Goal: Task Accomplishment & Management: Manage account settings

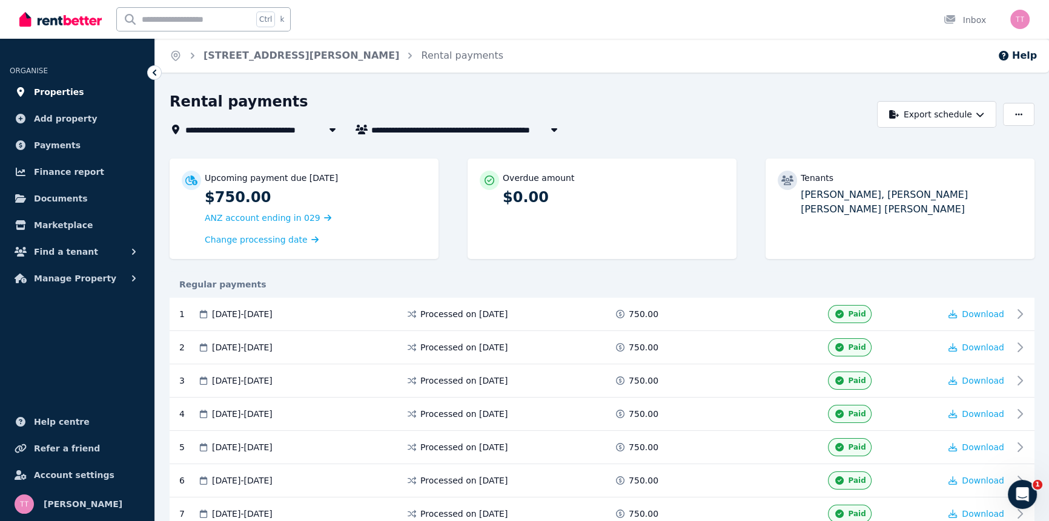
click at [51, 93] on span "Properties" at bounding box center [59, 92] width 50 height 15
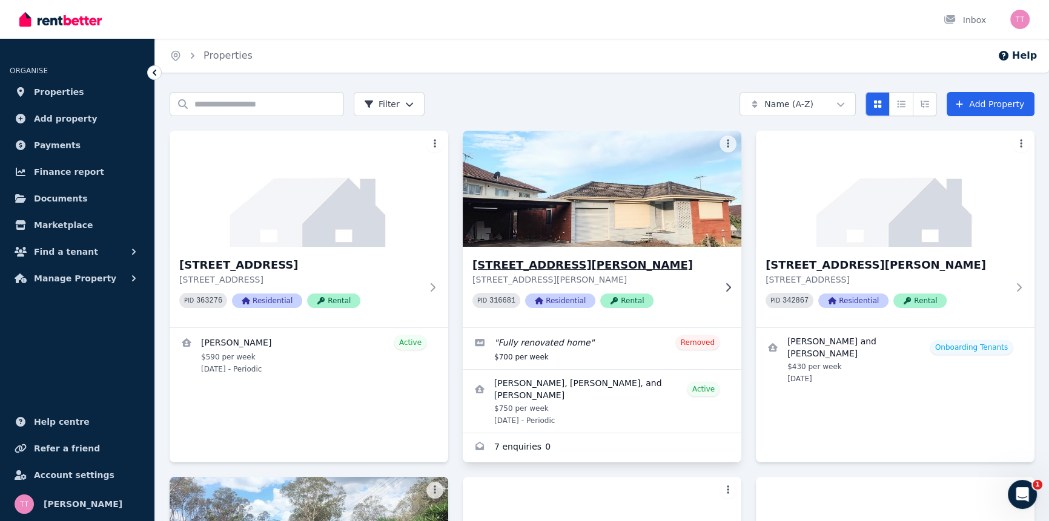
click at [578, 263] on h3 "[STREET_ADDRESS][PERSON_NAME]" at bounding box center [593, 265] width 242 height 17
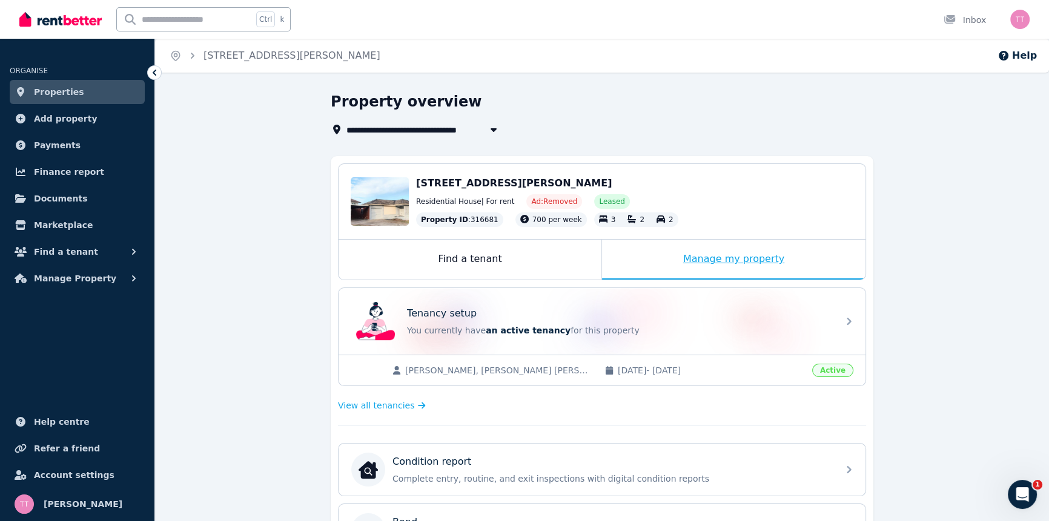
click at [713, 267] on div "Manage my property" at bounding box center [733, 260] width 263 height 40
click at [705, 260] on div "Manage my property" at bounding box center [733, 260] width 263 height 40
click at [755, 259] on div "Manage my property" at bounding box center [733, 260] width 263 height 40
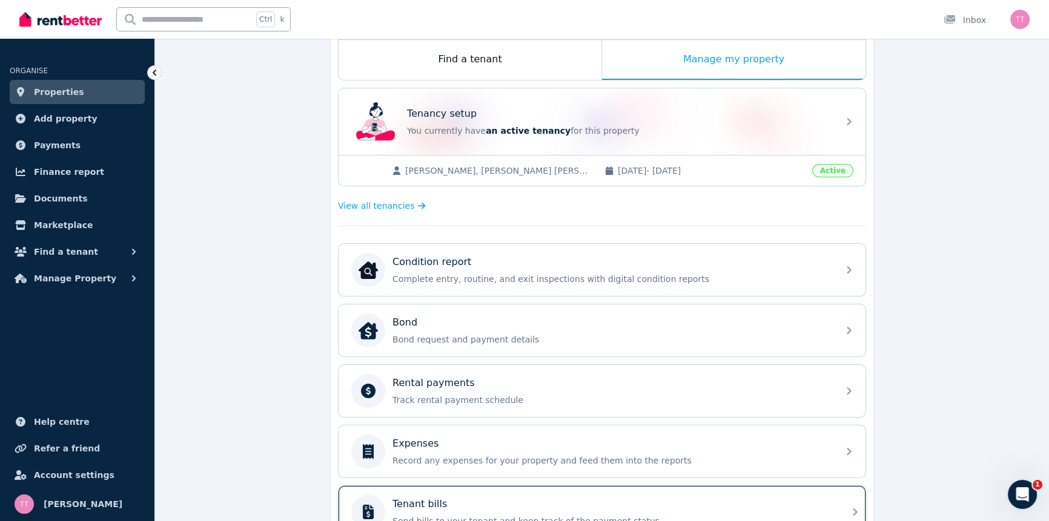
scroll to position [389, 0]
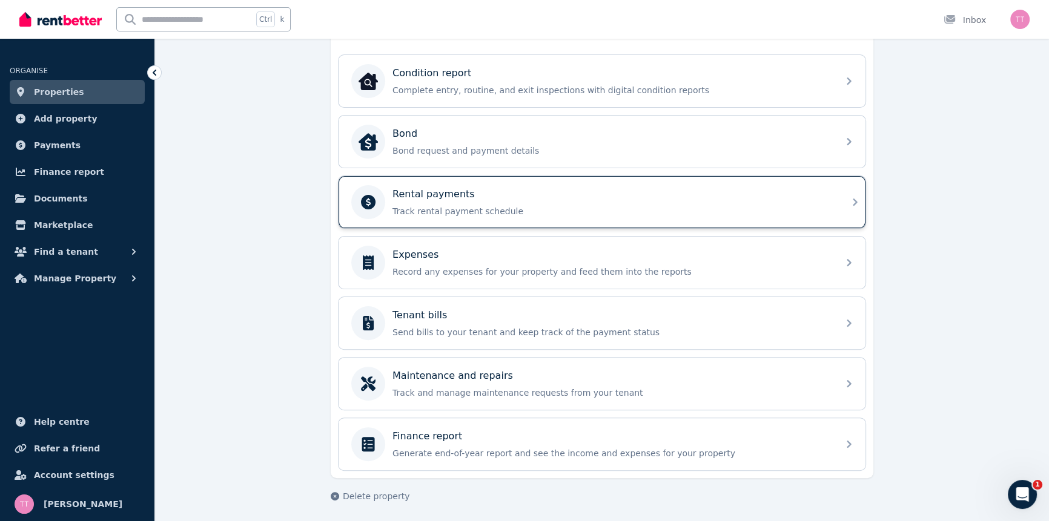
click at [454, 197] on p "Rental payments" at bounding box center [433, 194] width 82 height 15
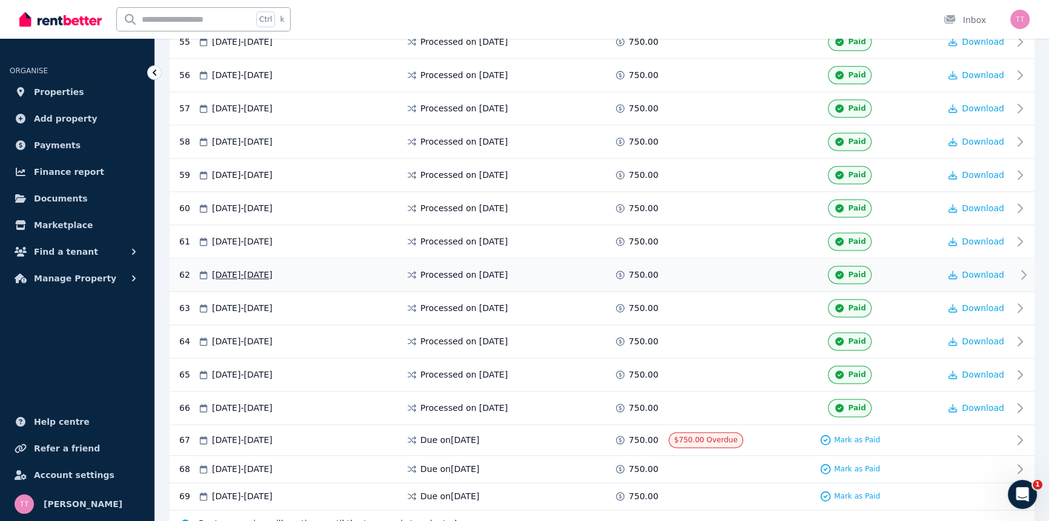
scroll to position [2118, 0]
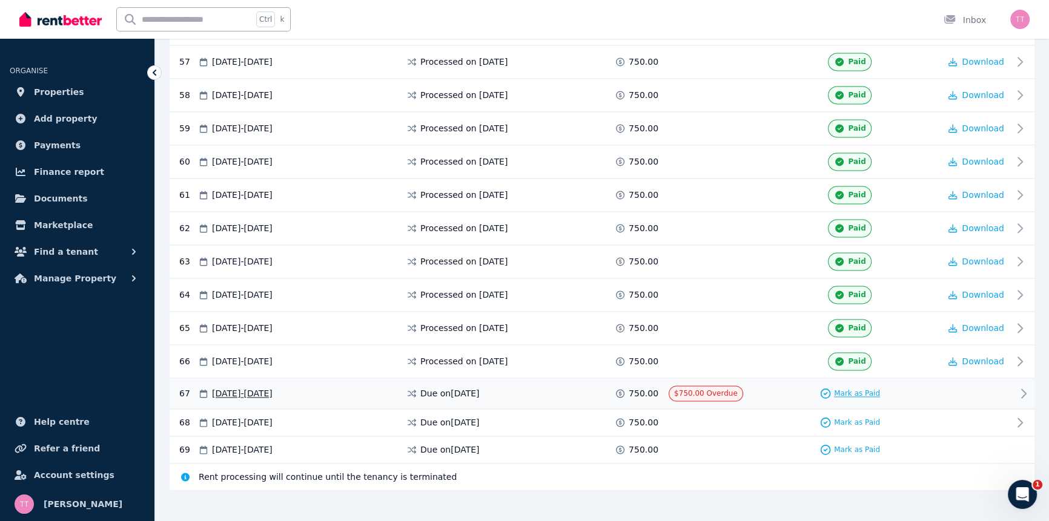
click at [857, 389] on span "Mark as Paid" at bounding box center [857, 394] width 46 height 10
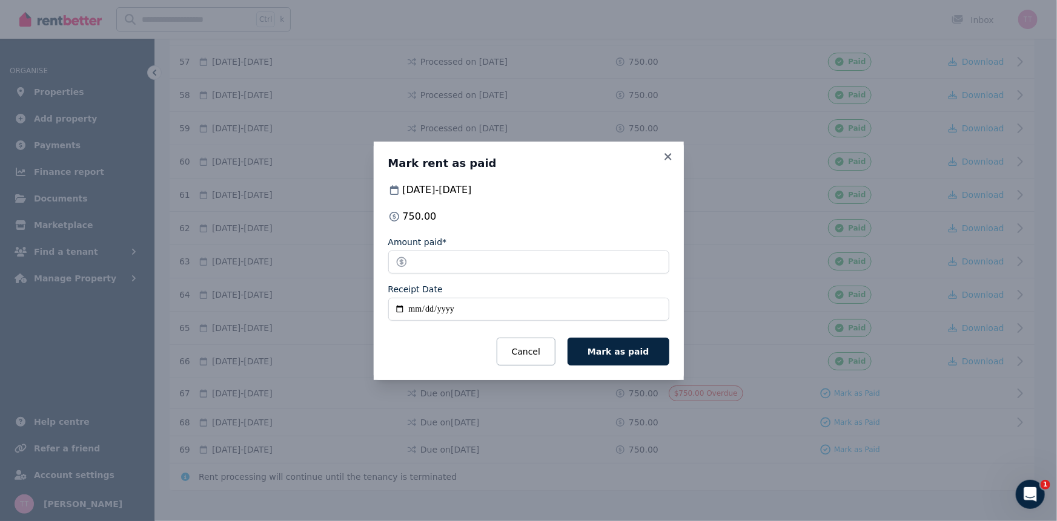
click at [395, 308] on input "Receipt Date" at bounding box center [528, 309] width 281 height 23
type input "**********"
drag, startPoint x: 623, startPoint y: 351, endPoint x: 633, endPoint y: 351, distance: 10.3
click at [629, 351] on span "Mark as paid" at bounding box center [617, 352] width 61 height 10
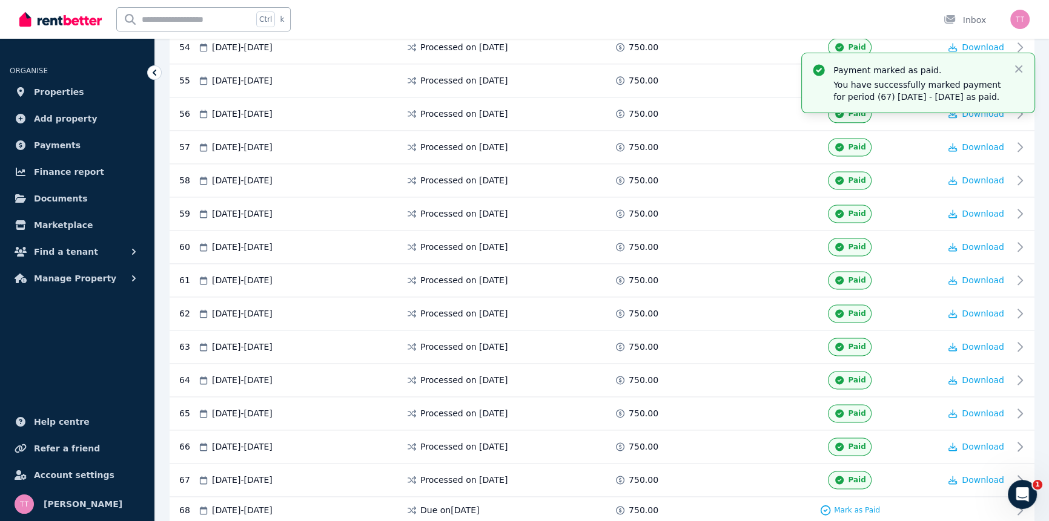
scroll to position [1750, 0]
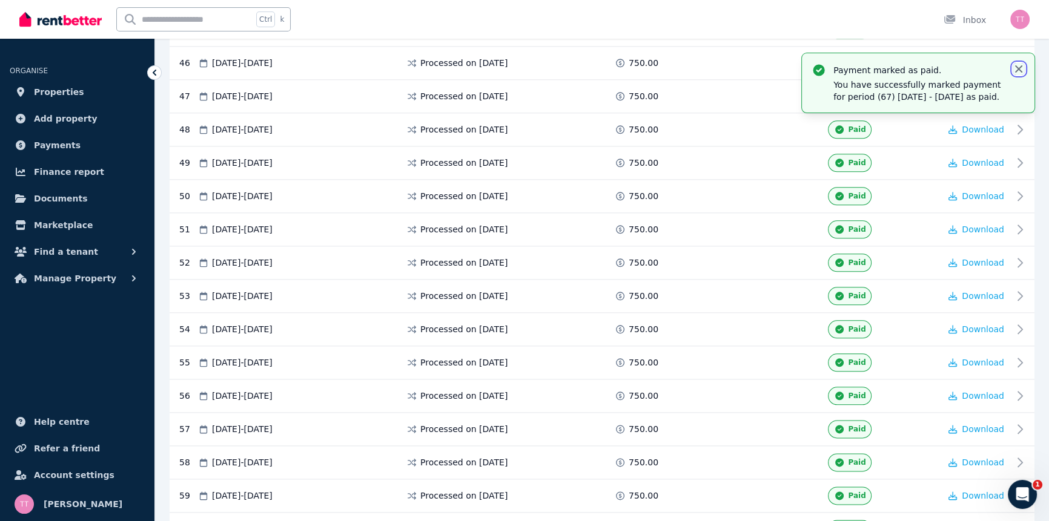
click at [1021, 65] on icon "button" at bounding box center [1018, 68] width 7 height 7
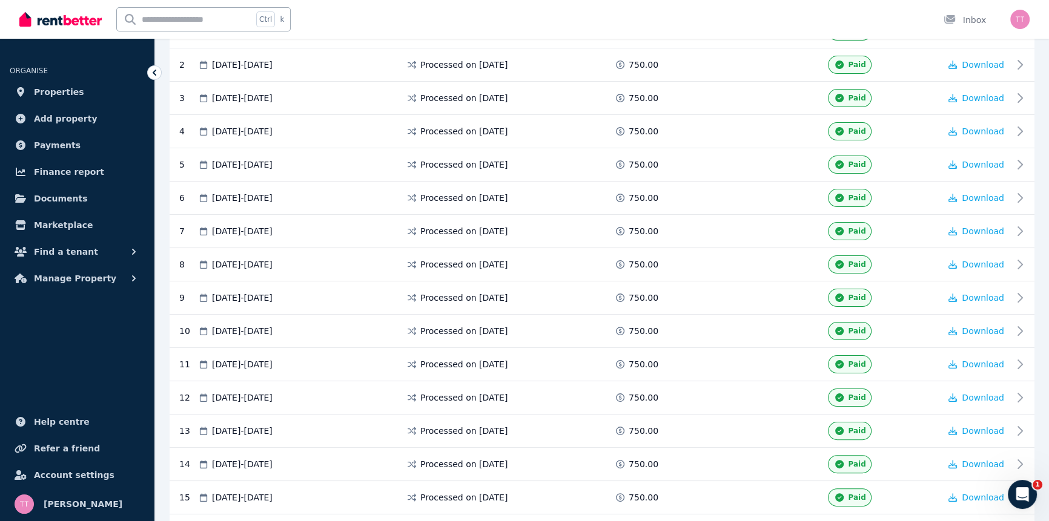
scroll to position [0, 0]
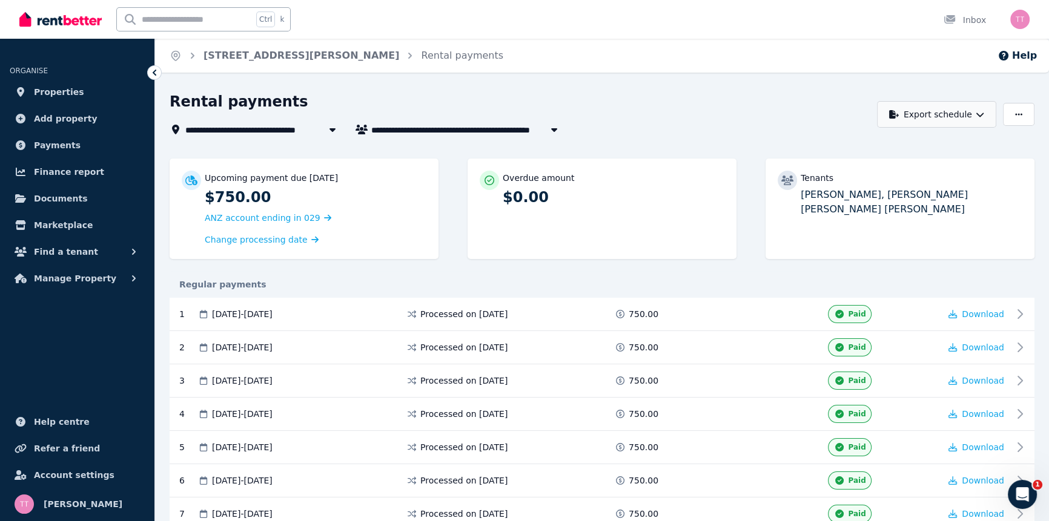
click at [961, 115] on button "Export schedule" at bounding box center [936, 114] width 119 height 27
click at [928, 147] on div "PDF" at bounding box center [937, 146] width 103 height 12
click at [659, 47] on div "Home [STREET_ADDRESS][PERSON_NAME] Rental payments Help" at bounding box center [602, 56] width 894 height 34
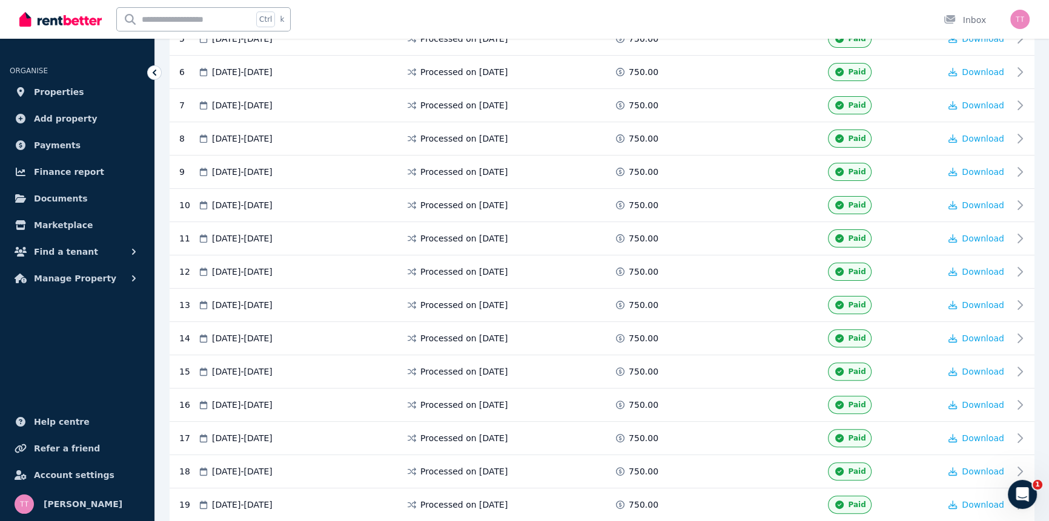
scroll to position [183, 0]
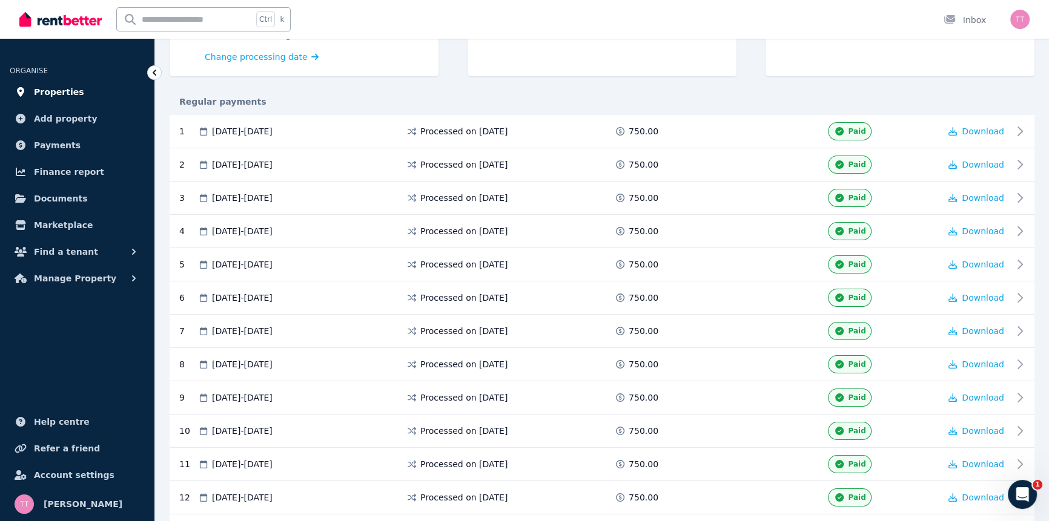
click at [44, 95] on span "Properties" at bounding box center [59, 92] width 50 height 15
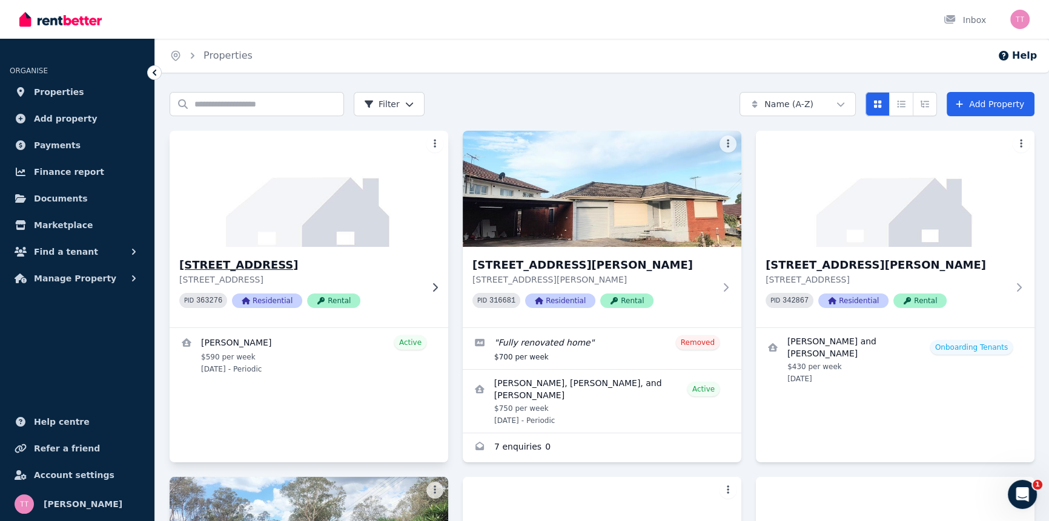
click at [233, 263] on h3 "[STREET_ADDRESS]" at bounding box center [300, 265] width 242 height 17
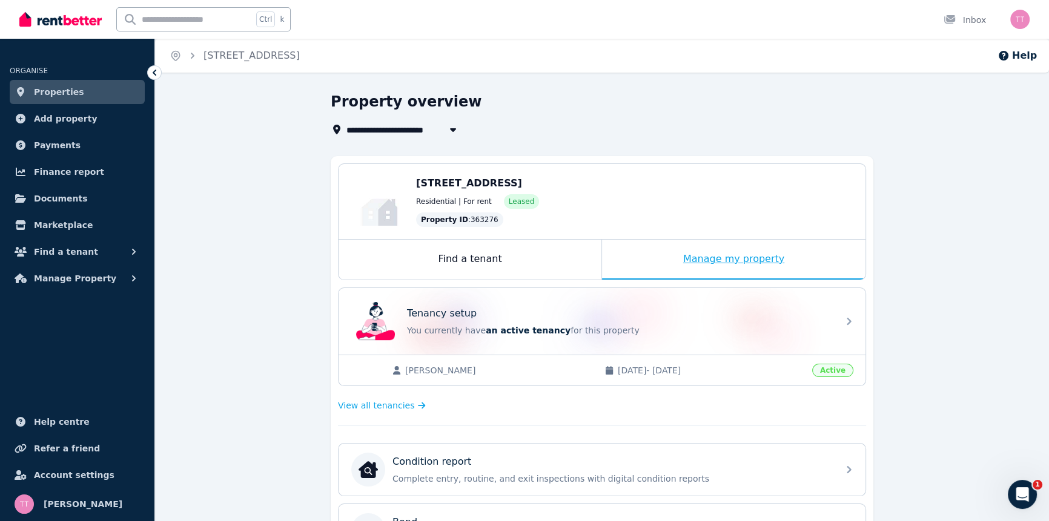
click at [708, 257] on div "Manage my property" at bounding box center [733, 260] width 263 height 40
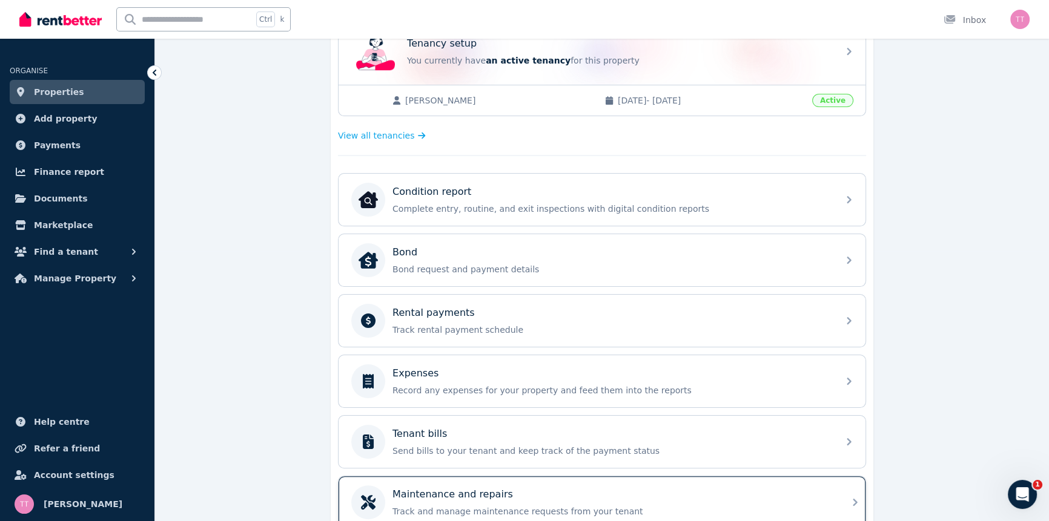
scroll to position [389, 0]
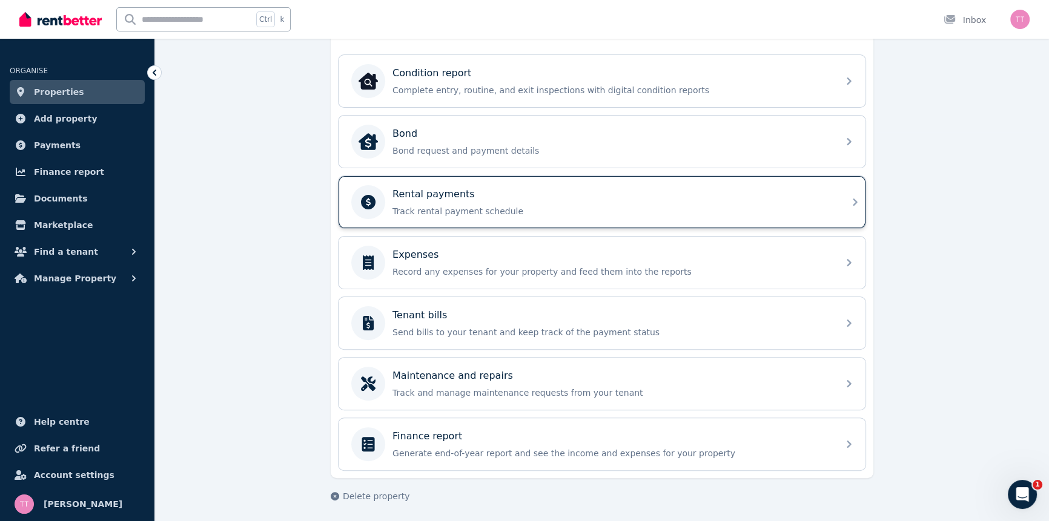
click at [475, 201] on div "Rental payments Track rental payment schedule" at bounding box center [611, 202] width 438 height 30
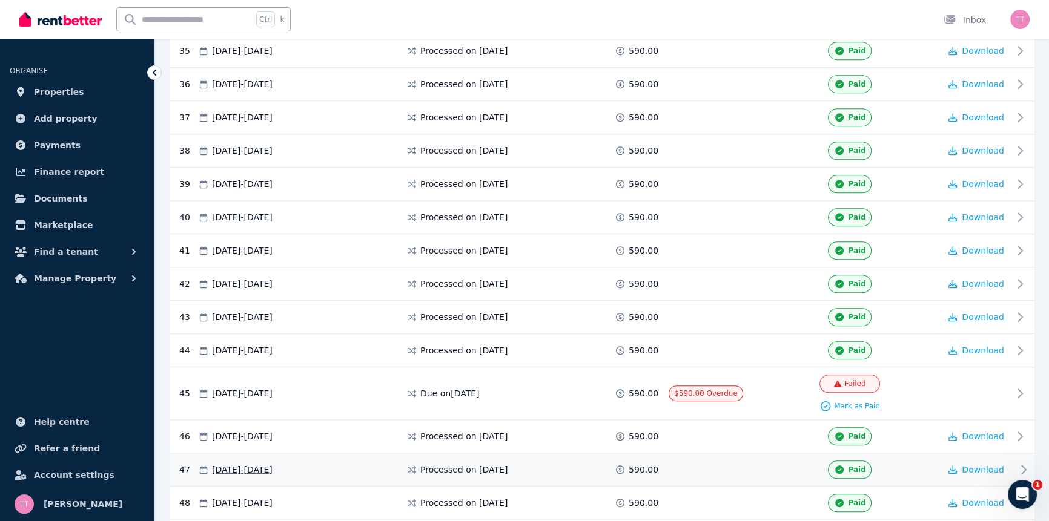
scroll to position [1568, 0]
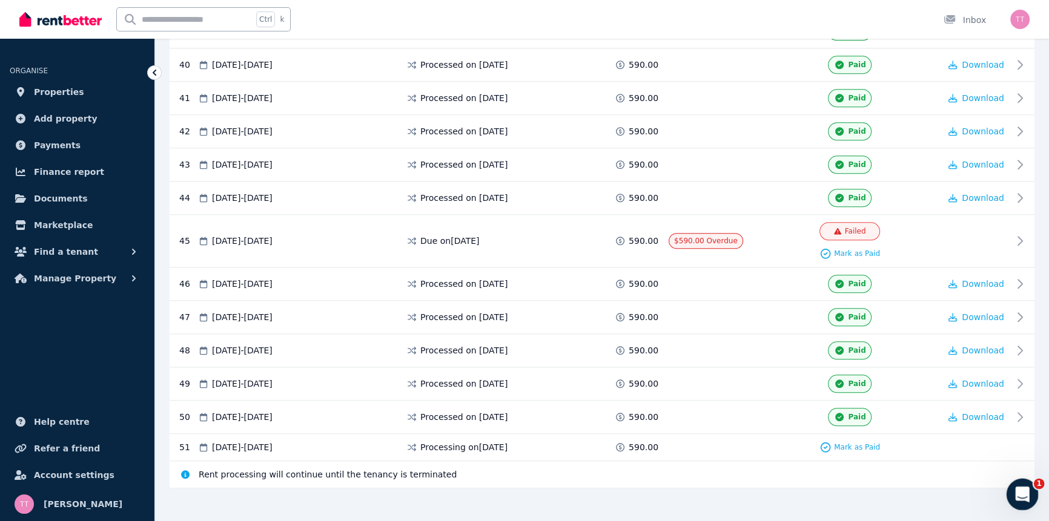
click at [1017, 487] on icon "Open Intercom Messenger" at bounding box center [1021, 493] width 20 height 20
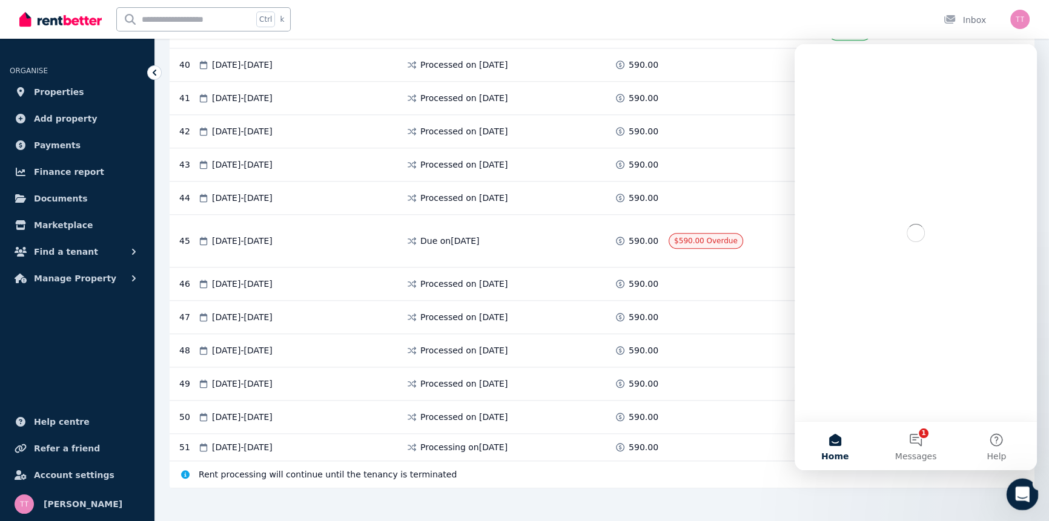
scroll to position [0, 0]
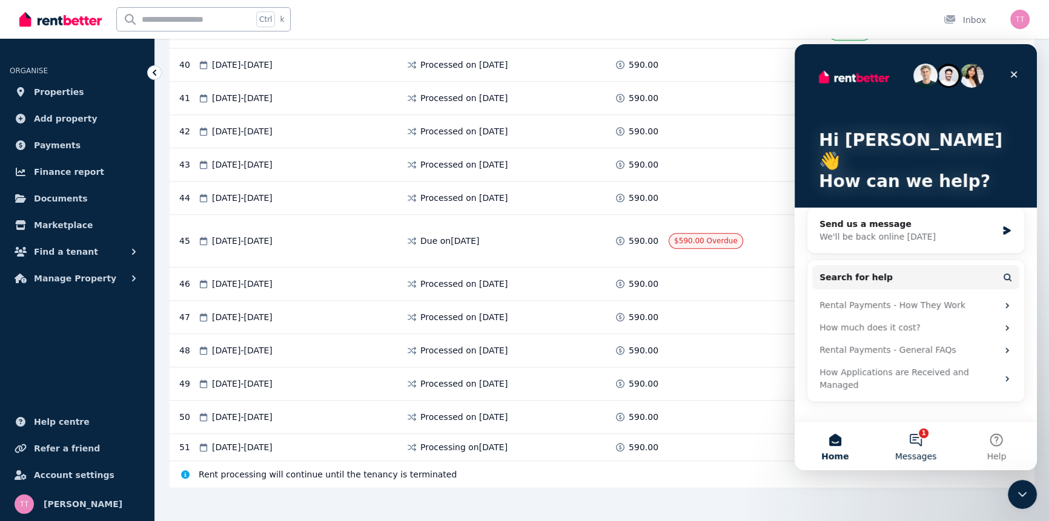
click at [916, 441] on button "1 Messages" at bounding box center [915, 446] width 81 height 48
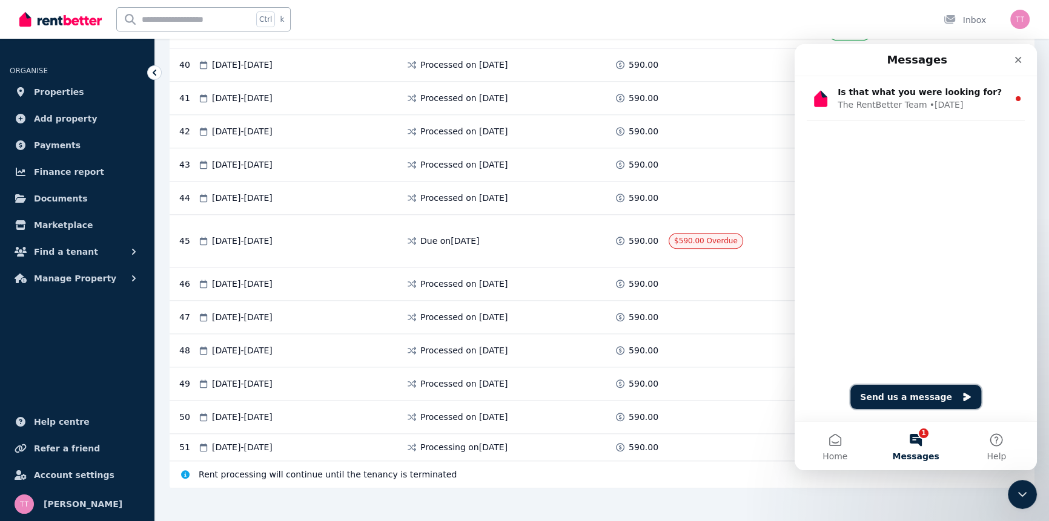
click at [933, 397] on button "Send us a message" at bounding box center [915, 397] width 131 height 24
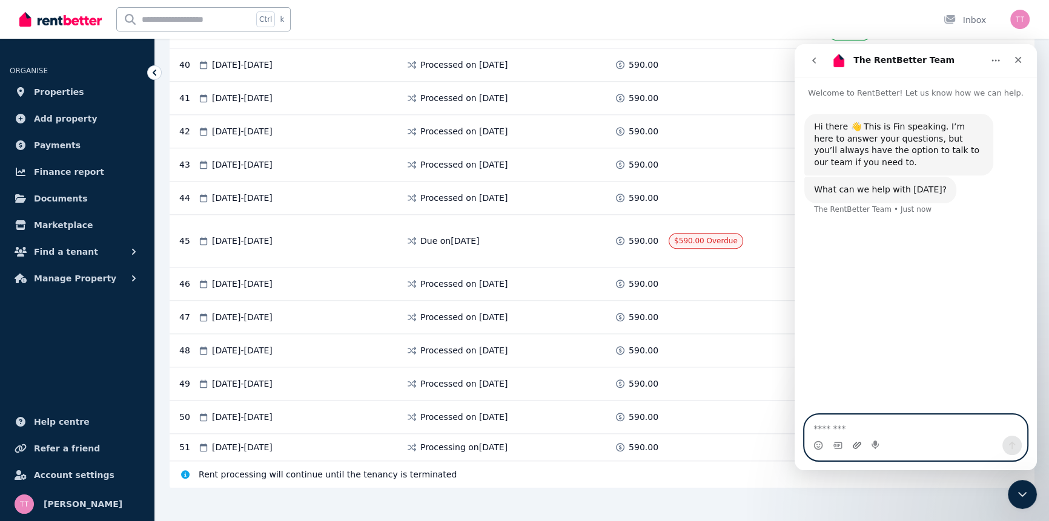
click at [855, 444] on icon "Upload attachment" at bounding box center [857, 446] width 10 height 10
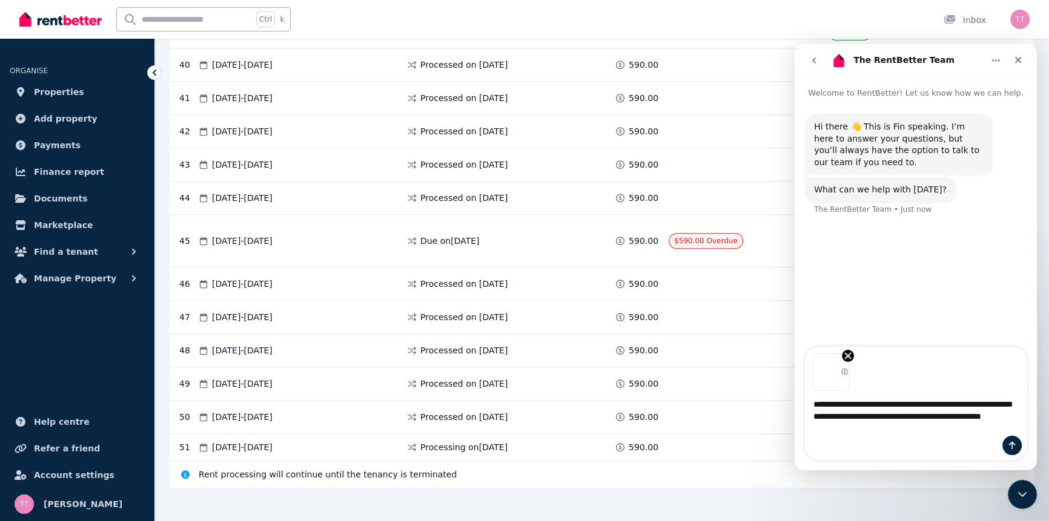
type textarea "**********"
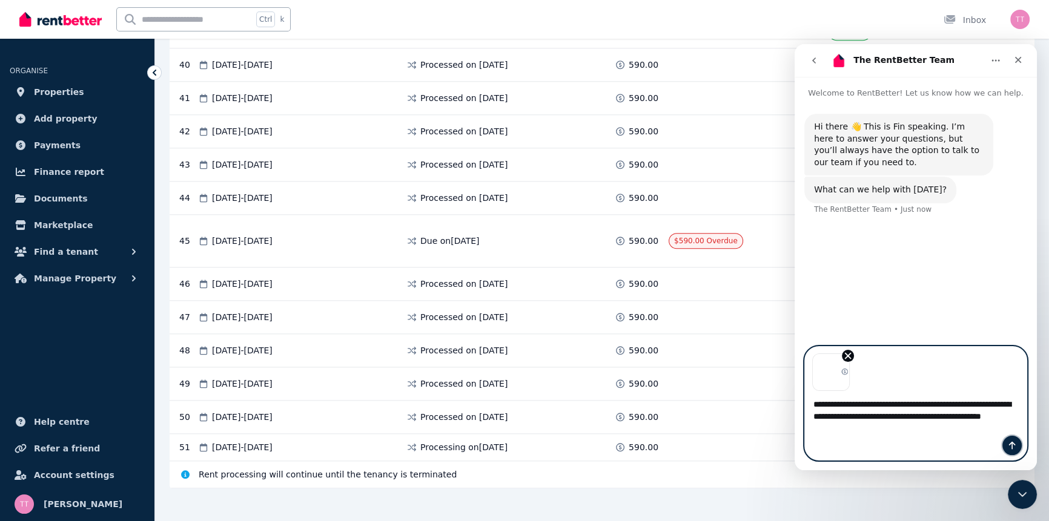
click at [1009, 451] on button "Send a message…" at bounding box center [1011, 445] width 19 height 19
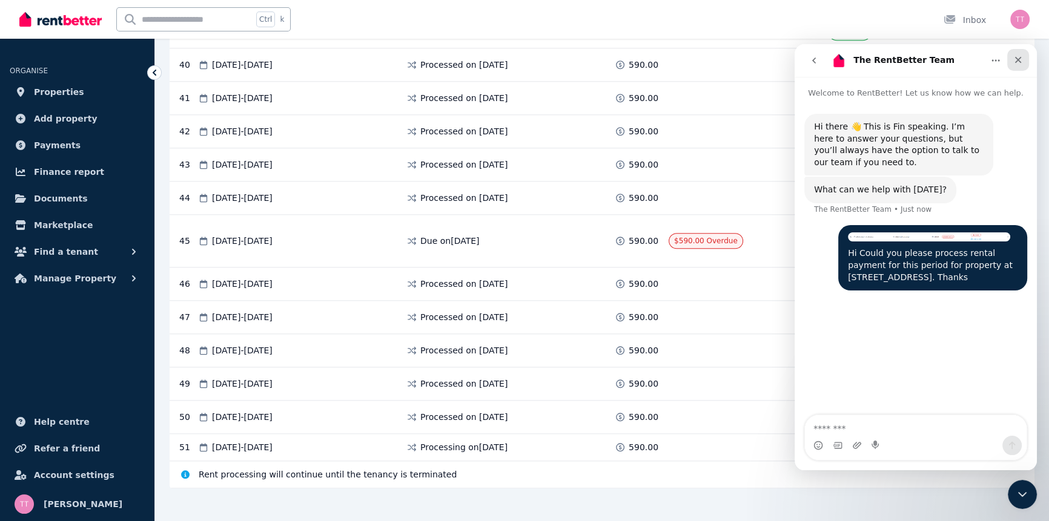
click at [1015, 64] on icon "Close" at bounding box center [1018, 60] width 10 height 10
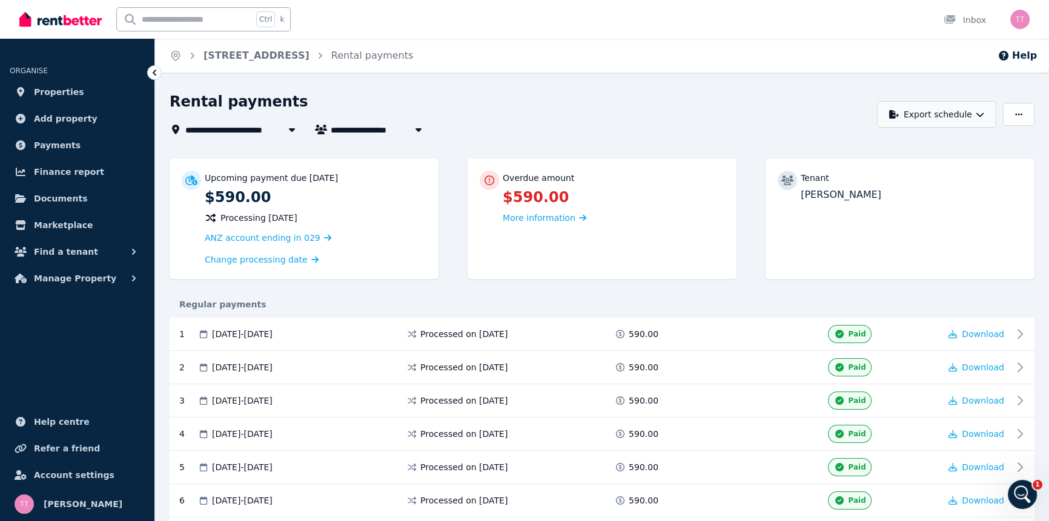
click at [973, 114] on button "Export schedule" at bounding box center [936, 114] width 119 height 27
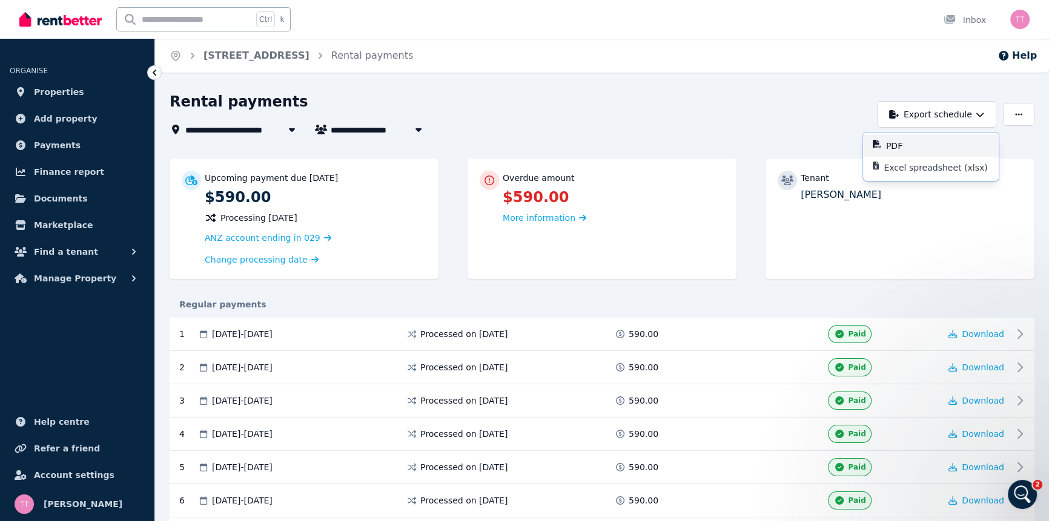
drag, startPoint x: 902, startPoint y: 148, endPoint x: 932, endPoint y: 156, distance: 30.7
click at [908, 147] on p "PDF" at bounding box center [899, 146] width 26 height 12
click at [979, 116] on icon "button" at bounding box center [980, 114] width 8 height 8
click at [900, 145] on p "PDF" at bounding box center [899, 146] width 26 height 12
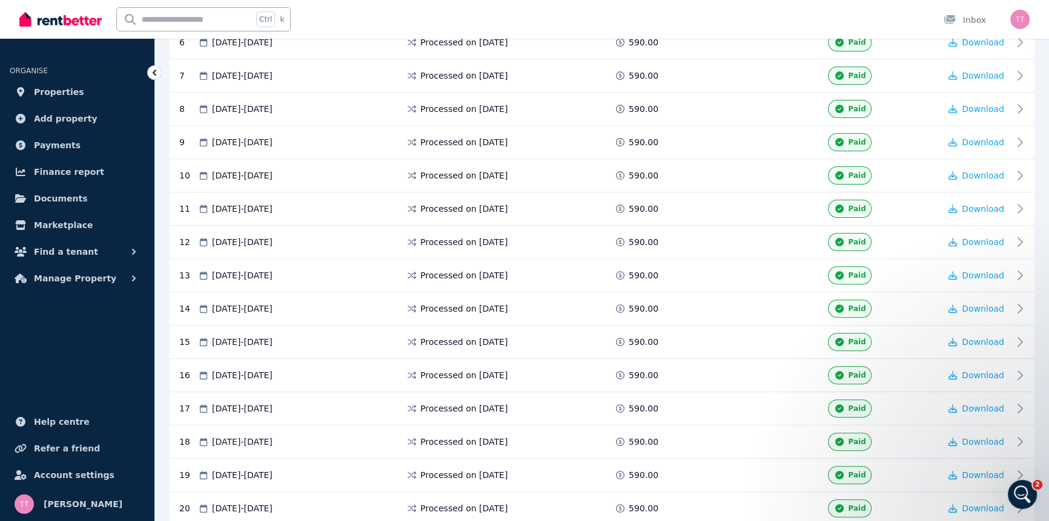
scroll to position [127, 0]
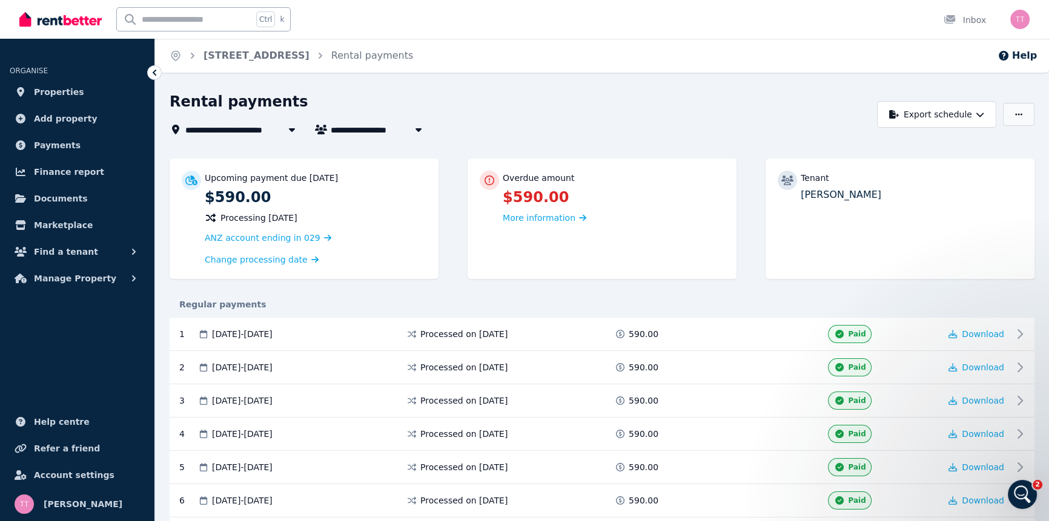
click at [1011, 114] on button "button" at bounding box center [1018, 114] width 31 height 23
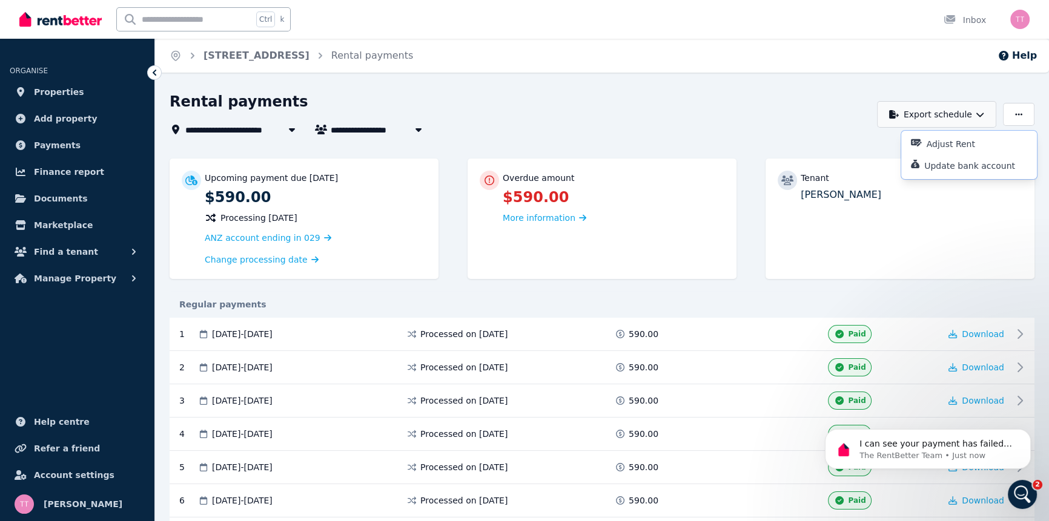
scroll to position [0, 0]
click at [946, 116] on button "Export schedule" at bounding box center [936, 114] width 119 height 27
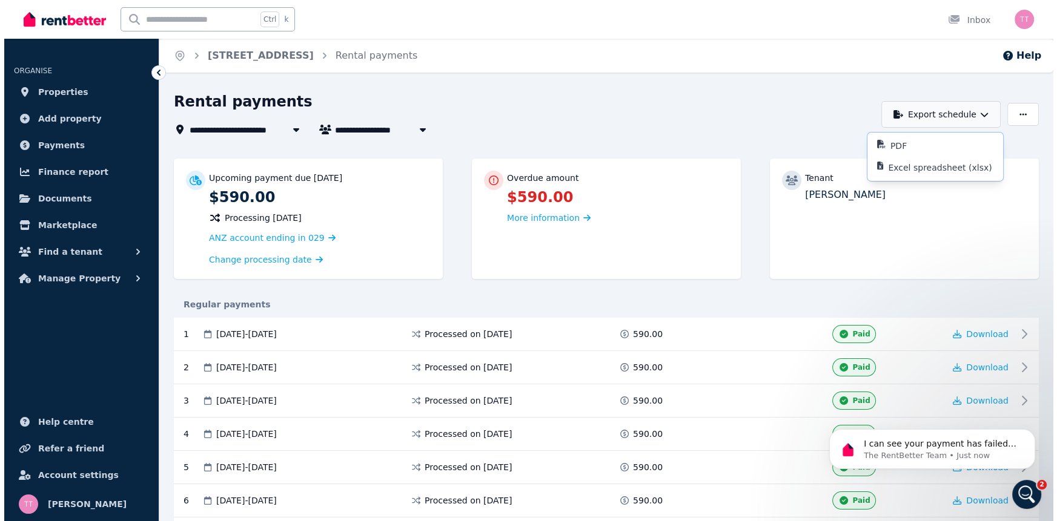
scroll to position [194, 0]
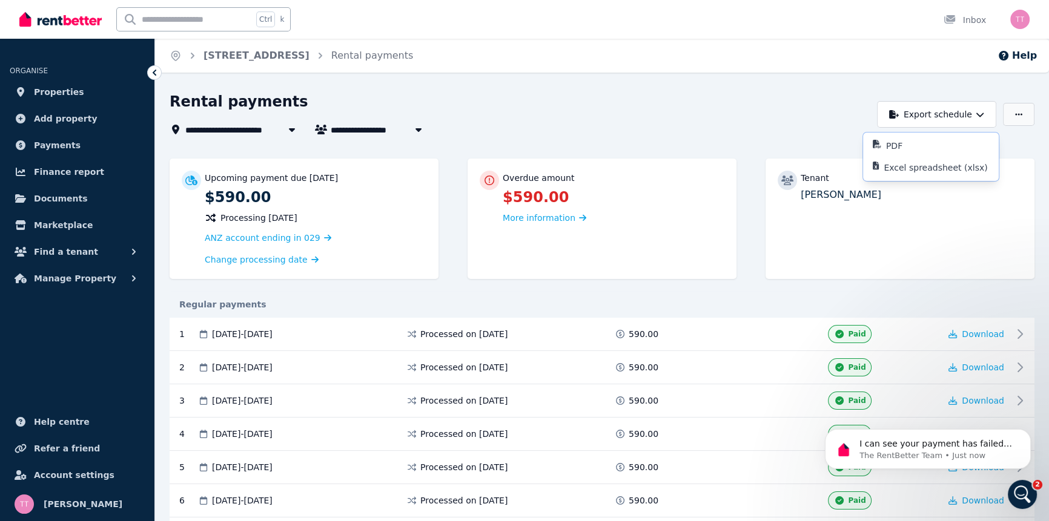
click at [1014, 115] on button "button" at bounding box center [1018, 114] width 31 height 23
click at [965, 141] on p "Adjust Rent" at bounding box center [955, 144] width 58 height 12
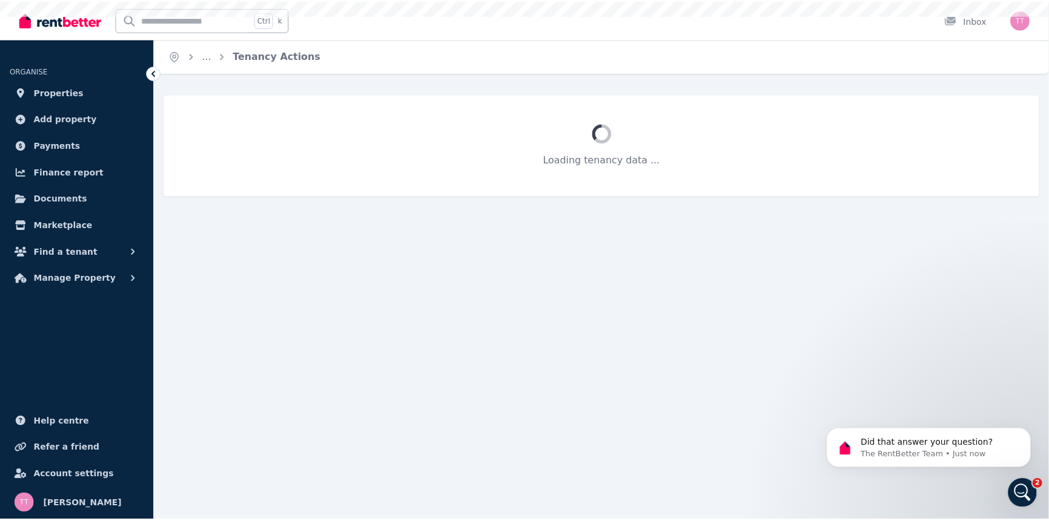
scroll to position [233, 0]
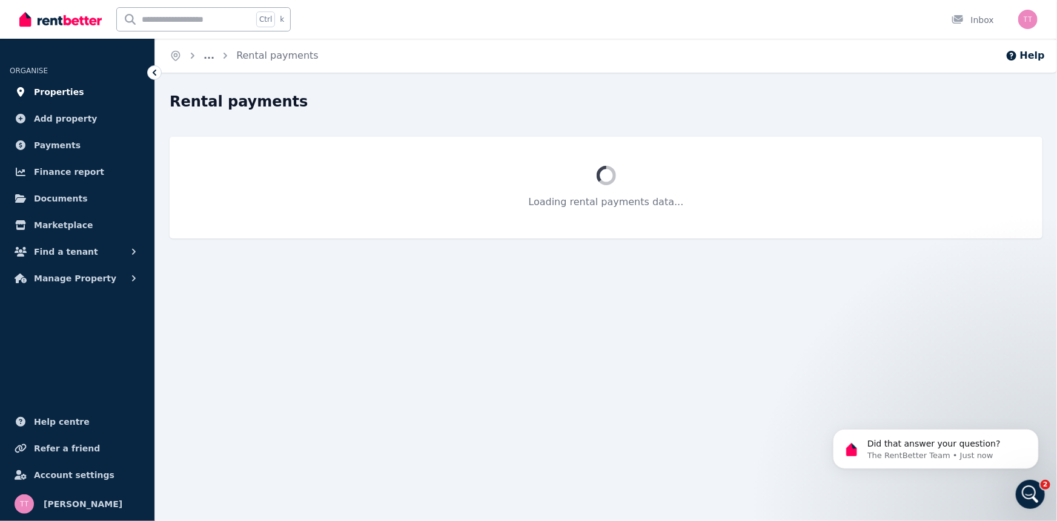
click at [44, 94] on span "Properties" at bounding box center [59, 92] width 50 height 15
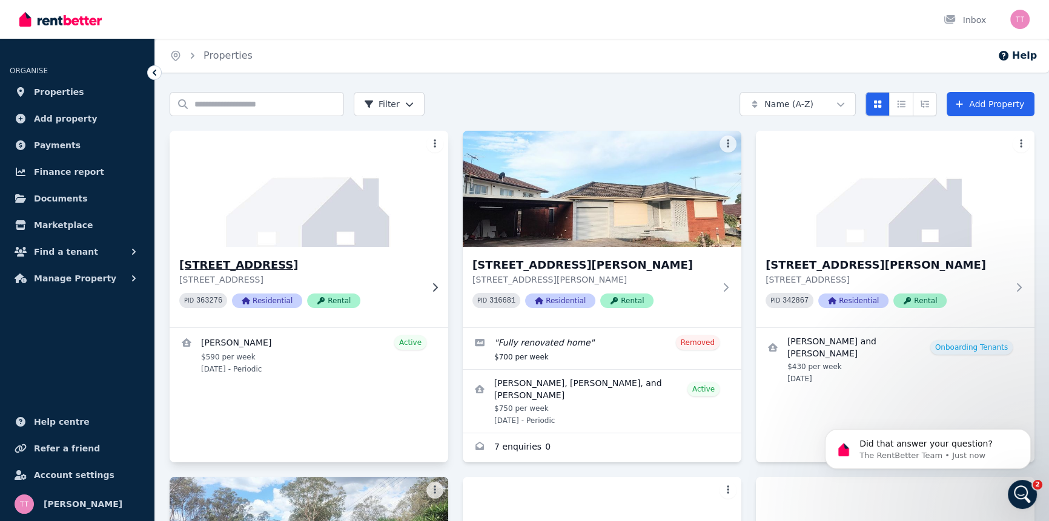
click at [237, 269] on h3 "[STREET_ADDRESS]" at bounding box center [300, 265] width 242 height 17
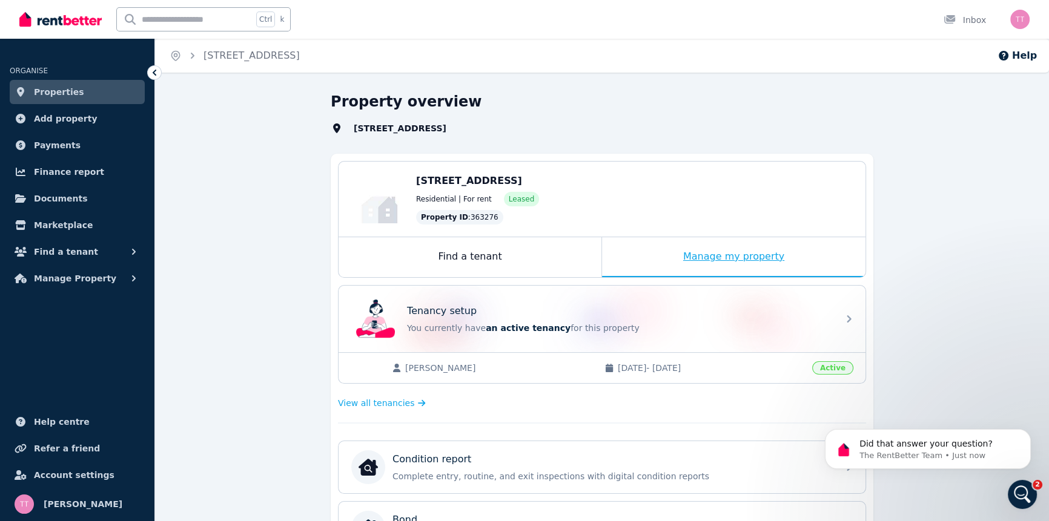
click at [737, 251] on div "Manage my property" at bounding box center [733, 257] width 263 height 40
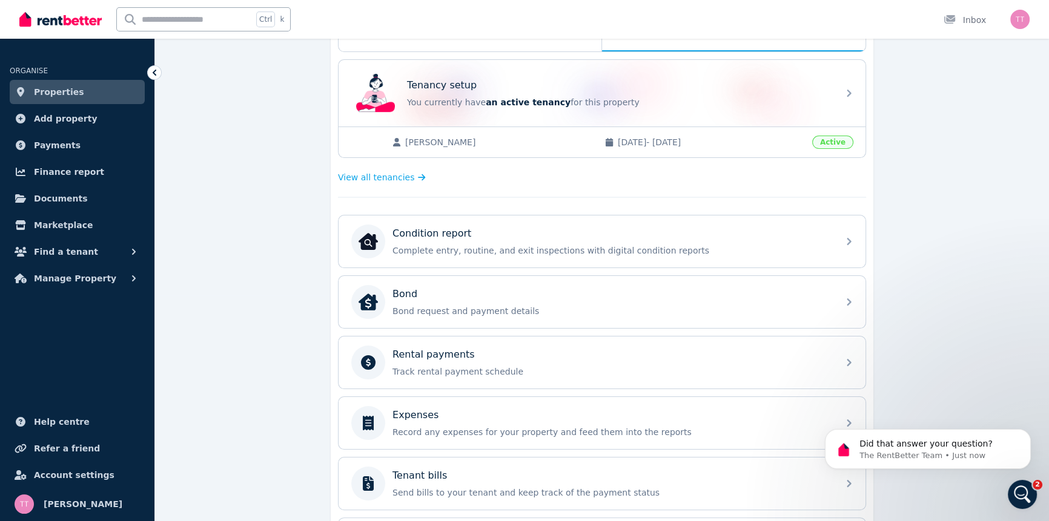
scroll to position [387, 0]
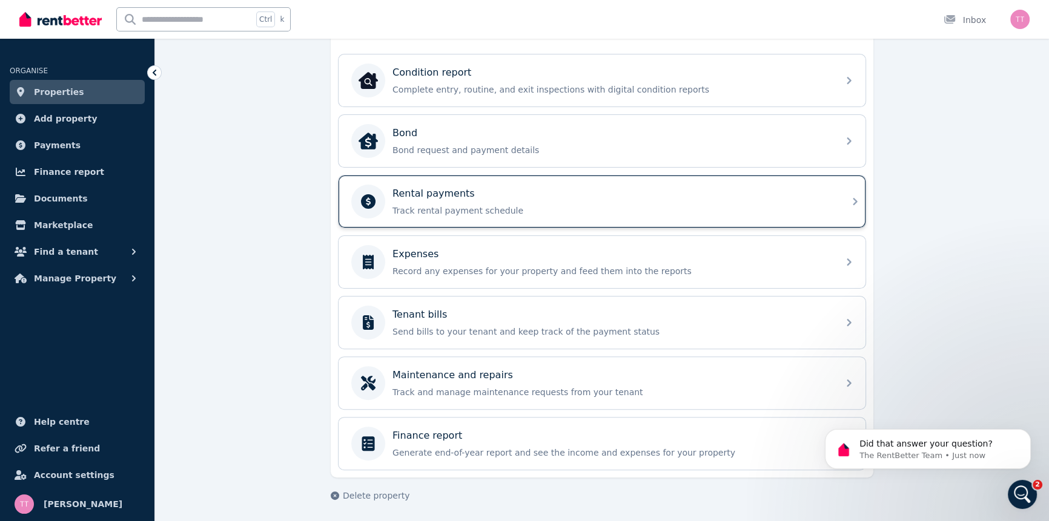
click at [436, 188] on p "Rental payments" at bounding box center [433, 194] width 82 height 15
